Goal: Navigation & Orientation: Go to known website

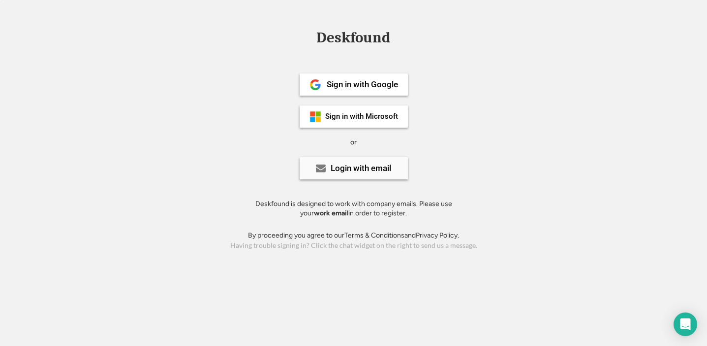
click at [377, 170] on div "Login with email" at bounding box center [361, 168] width 61 height 8
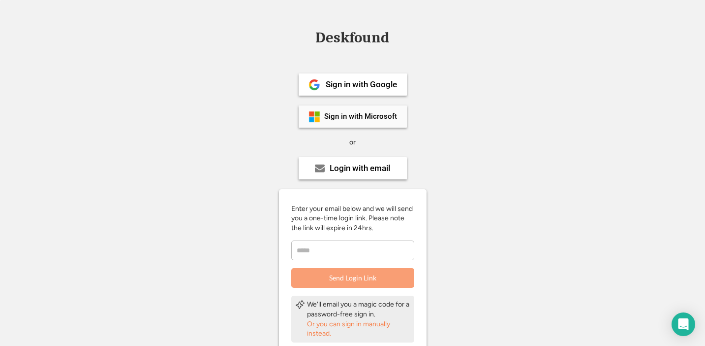
click at [370, 122] on div "Sign in with Microsoft" at bounding box center [353, 116] width 108 height 22
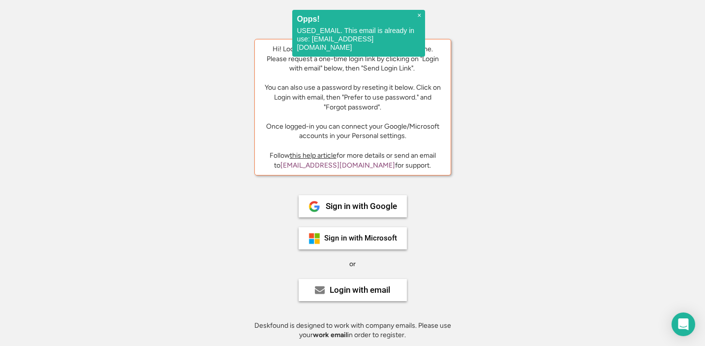
scroll to position [16, 0]
click at [376, 289] on div "Login with email" at bounding box center [360, 289] width 61 height 8
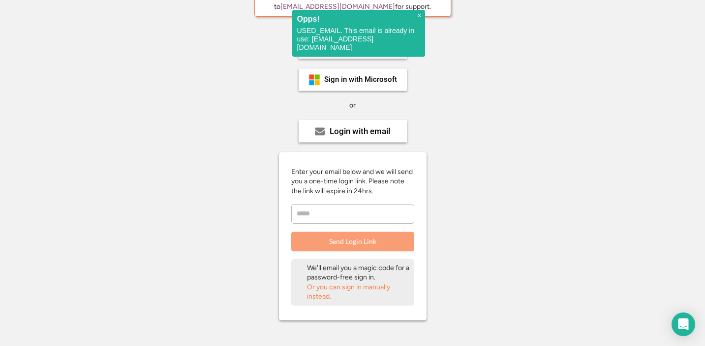
scroll to position [175, 0]
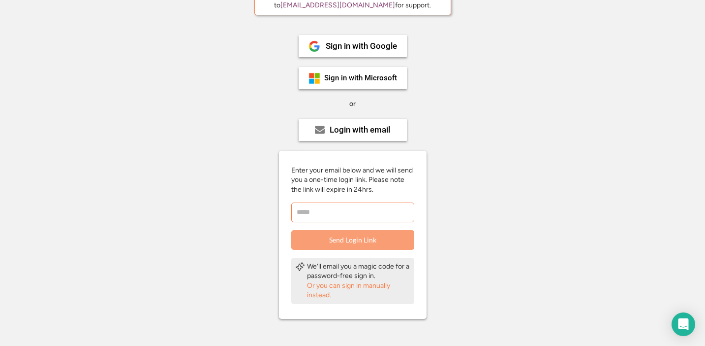
click at [344, 216] on input "email" at bounding box center [352, 212] width 123 height 20
type input "**********"
click at [349, 243] on button "Send Login Link" at bounding box center [352, 240] width 123 height 20
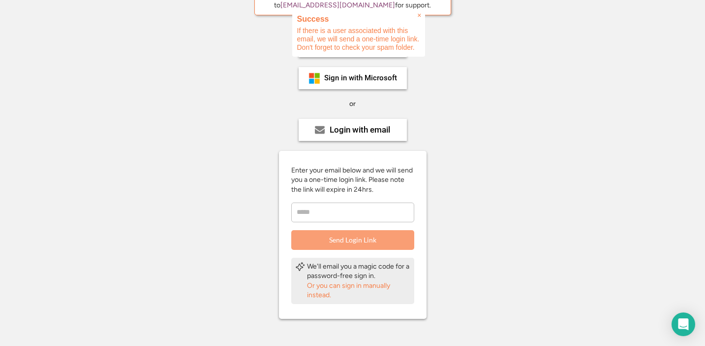
scroll to position [156, 0]
